Goal: Check status: Check status

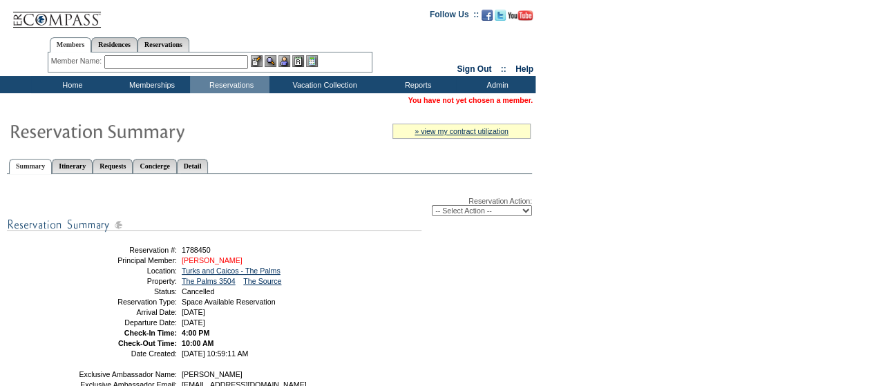
click at [223, 259] on link "Anckner, Michael" at bounding box center [212, 260] width 61 height 8
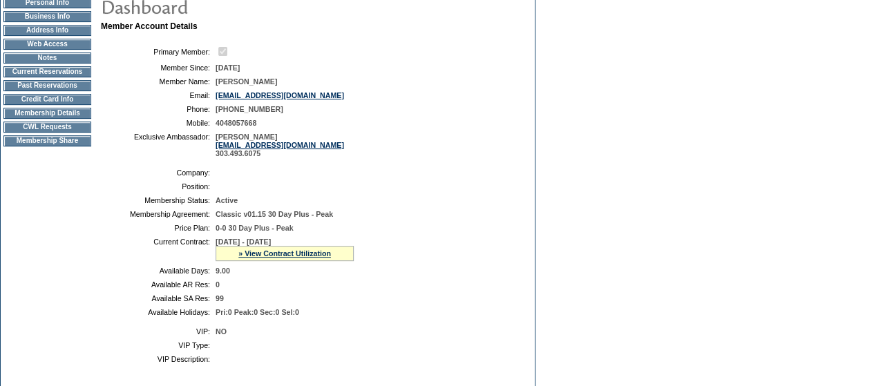
scroll to position [92, 0]
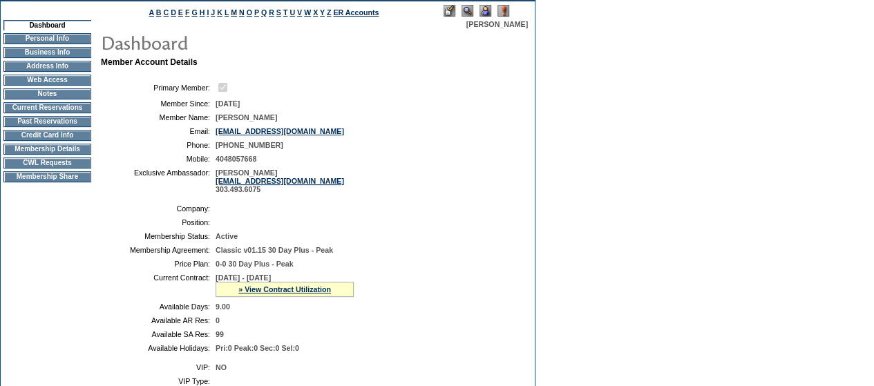
click at [26, 106] on td "Current Reservations" at bounding box center [47, 107] width 88 height 11
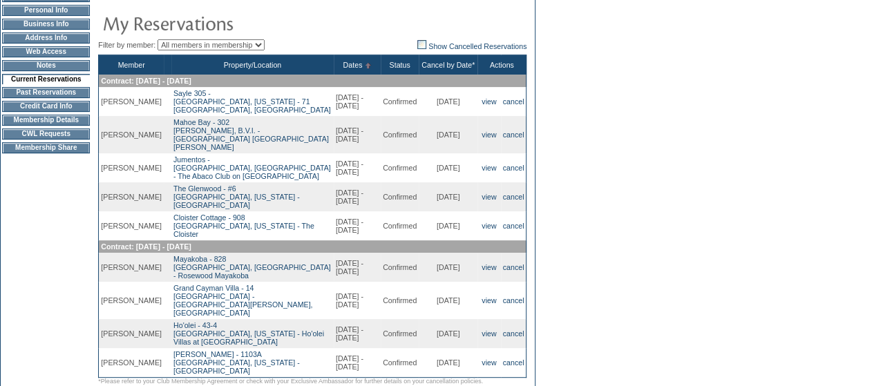
scroll to position [92, 0]
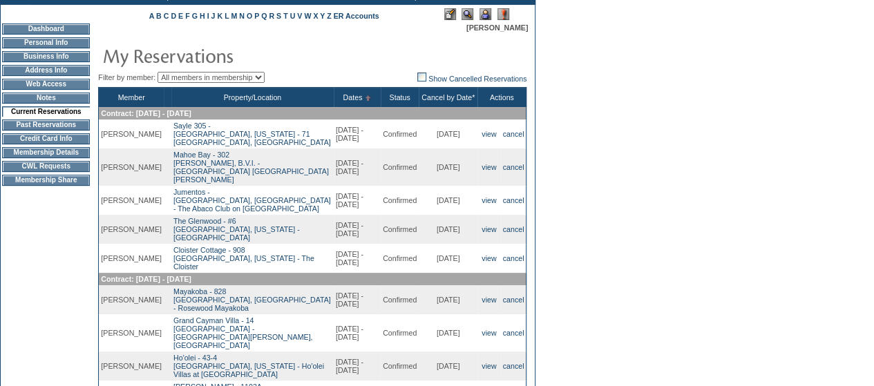
click at [23, 129] on td "Past Reservations" at bounding box center [46, 124] width 88 height 11
